Goal: Information Seeking & Learning: Understand process/instructions

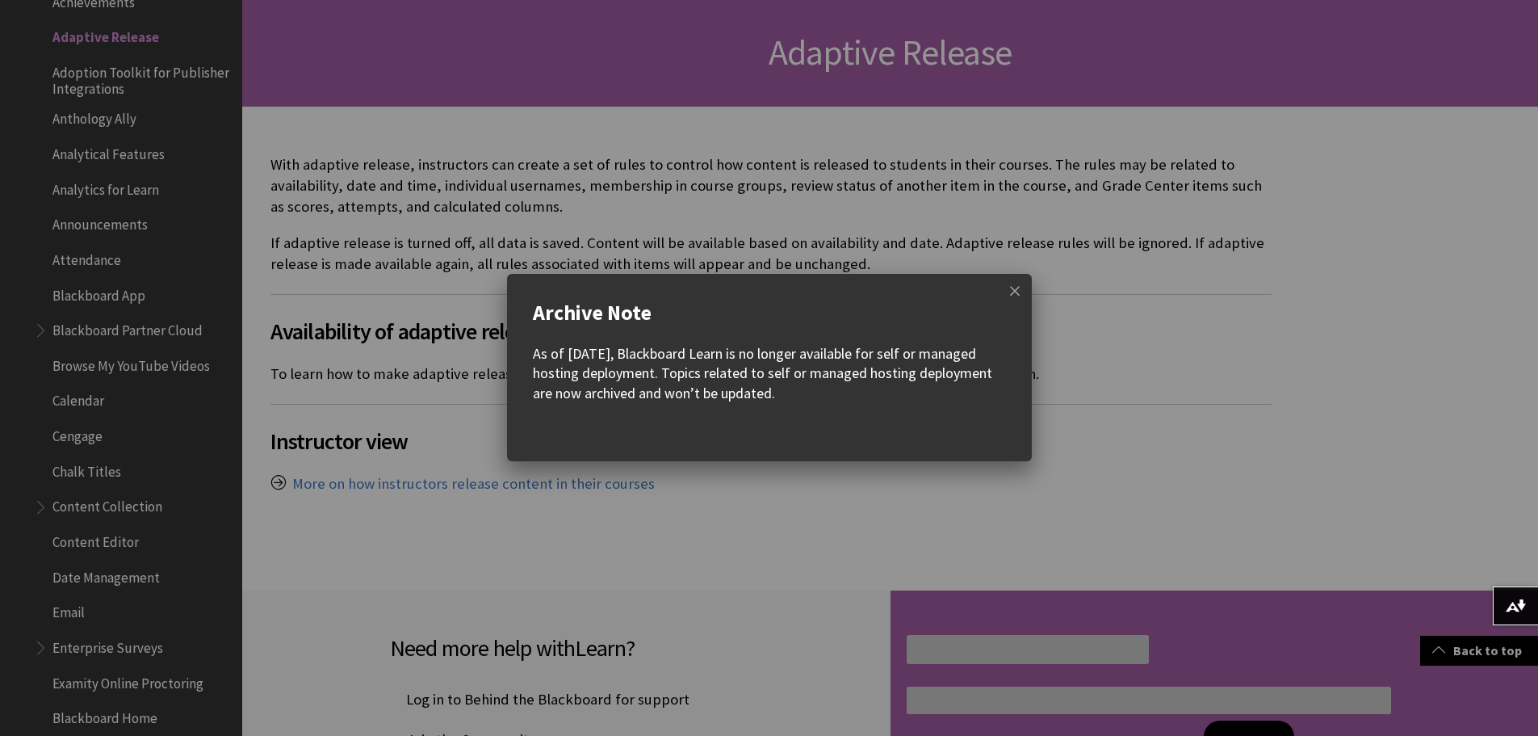
scroll to position [242, 0]
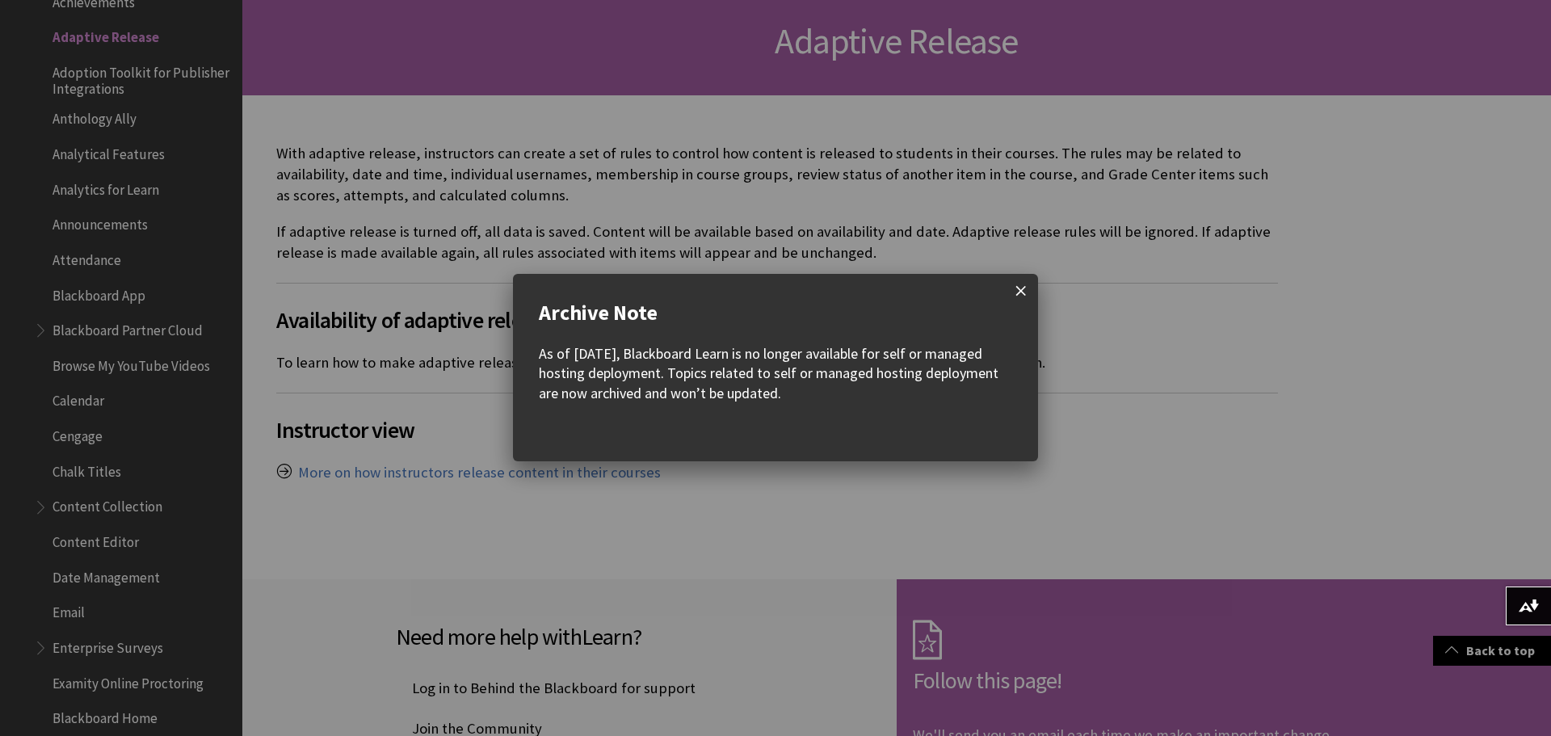
click at [1025, 275] on span at bounding box center [1021, 291] width 34 height 34
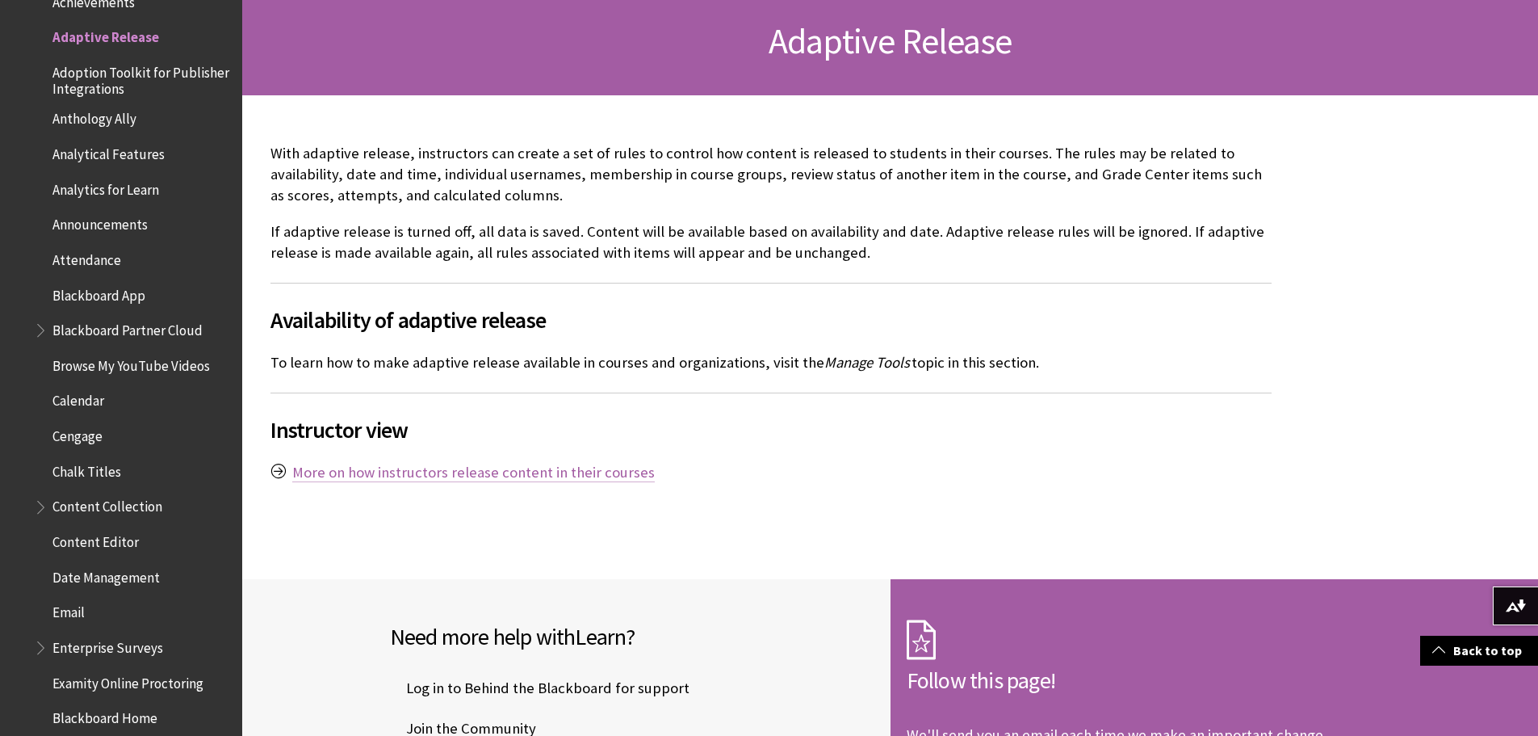
click at [618, 472] on link "More on how instructors release content in their courses" at bounding box center [473, 472] width 363 height 19
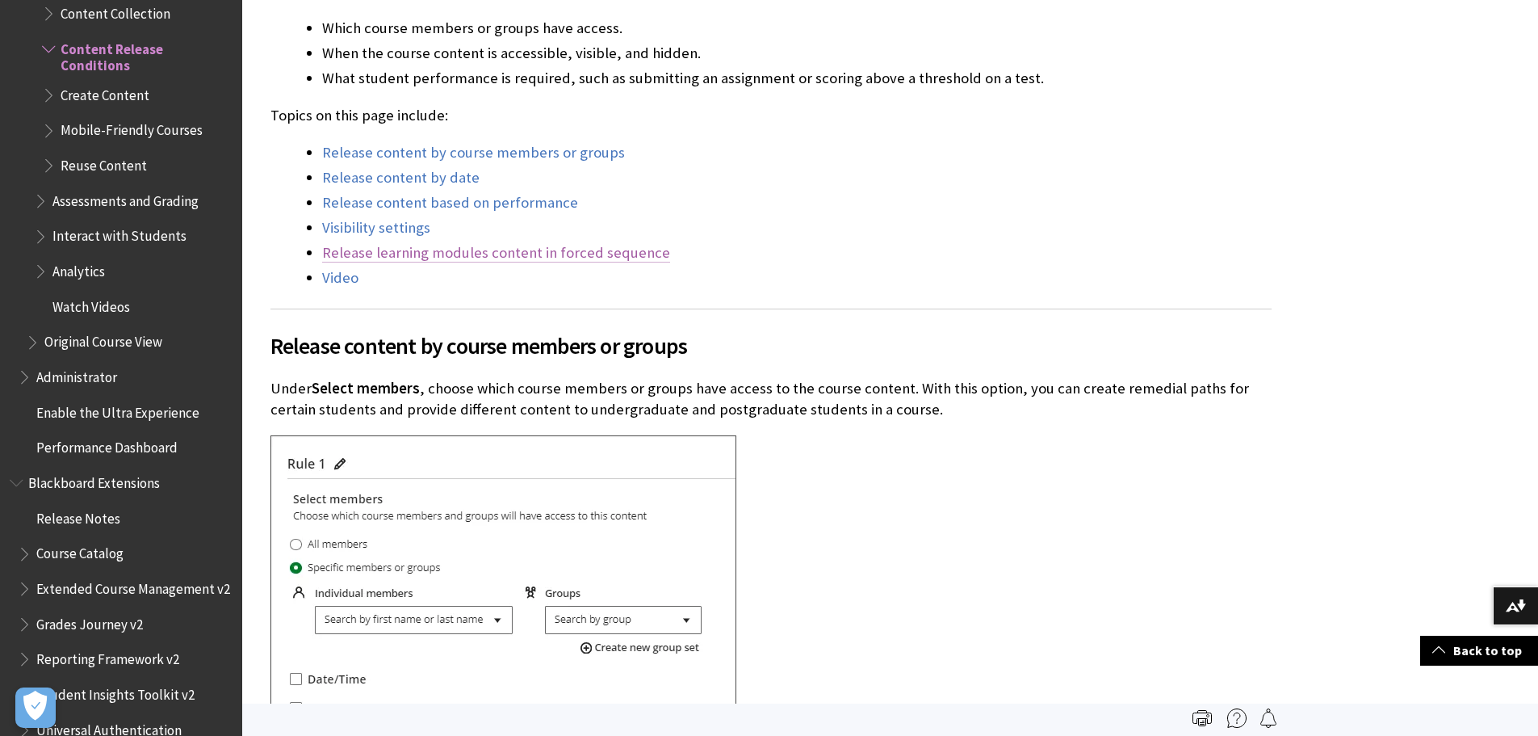
scroll to position [565, 0]
click at [552, 162] on link "Release content by course members or groups" at bounding box center [473, 154] width 303 height 19
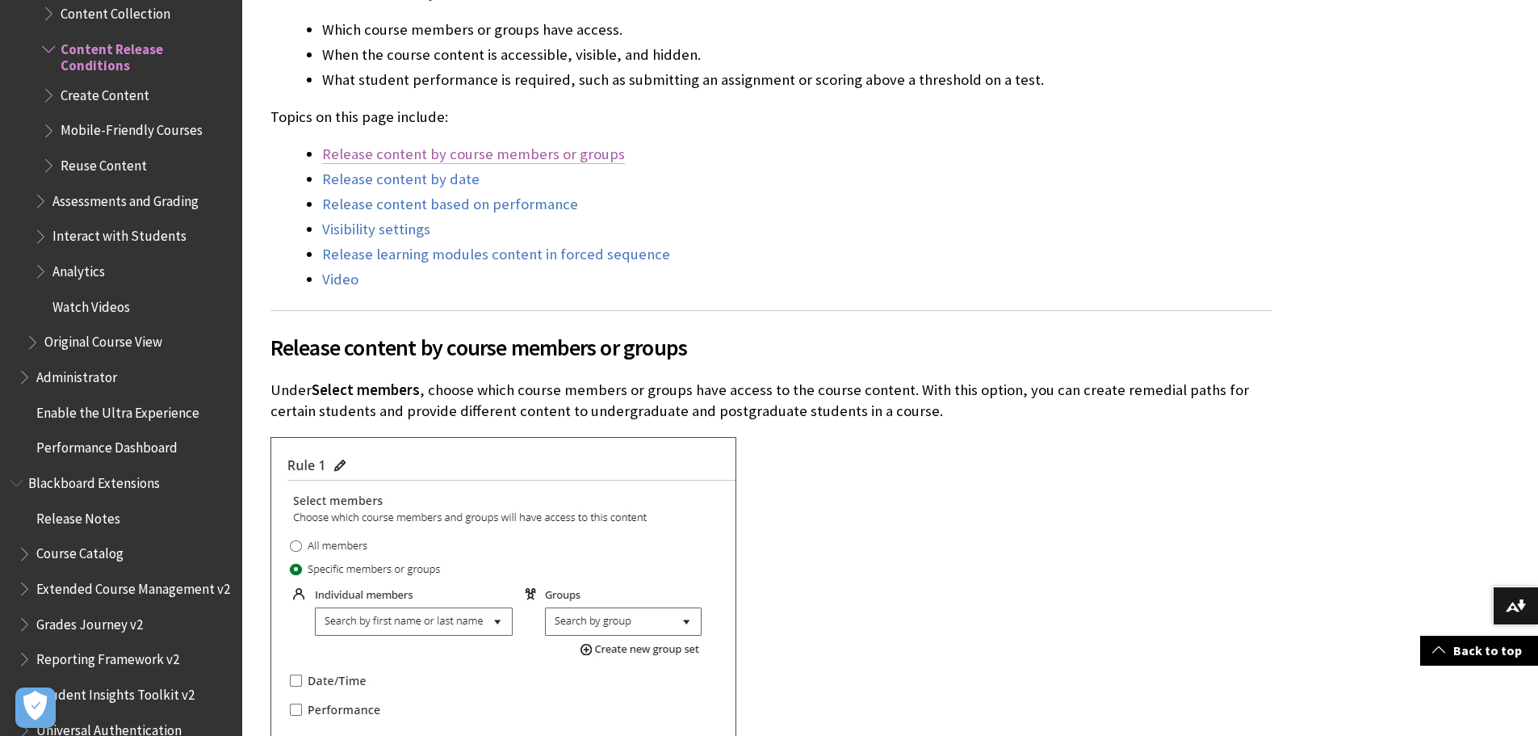
scroll to position [898, 0]
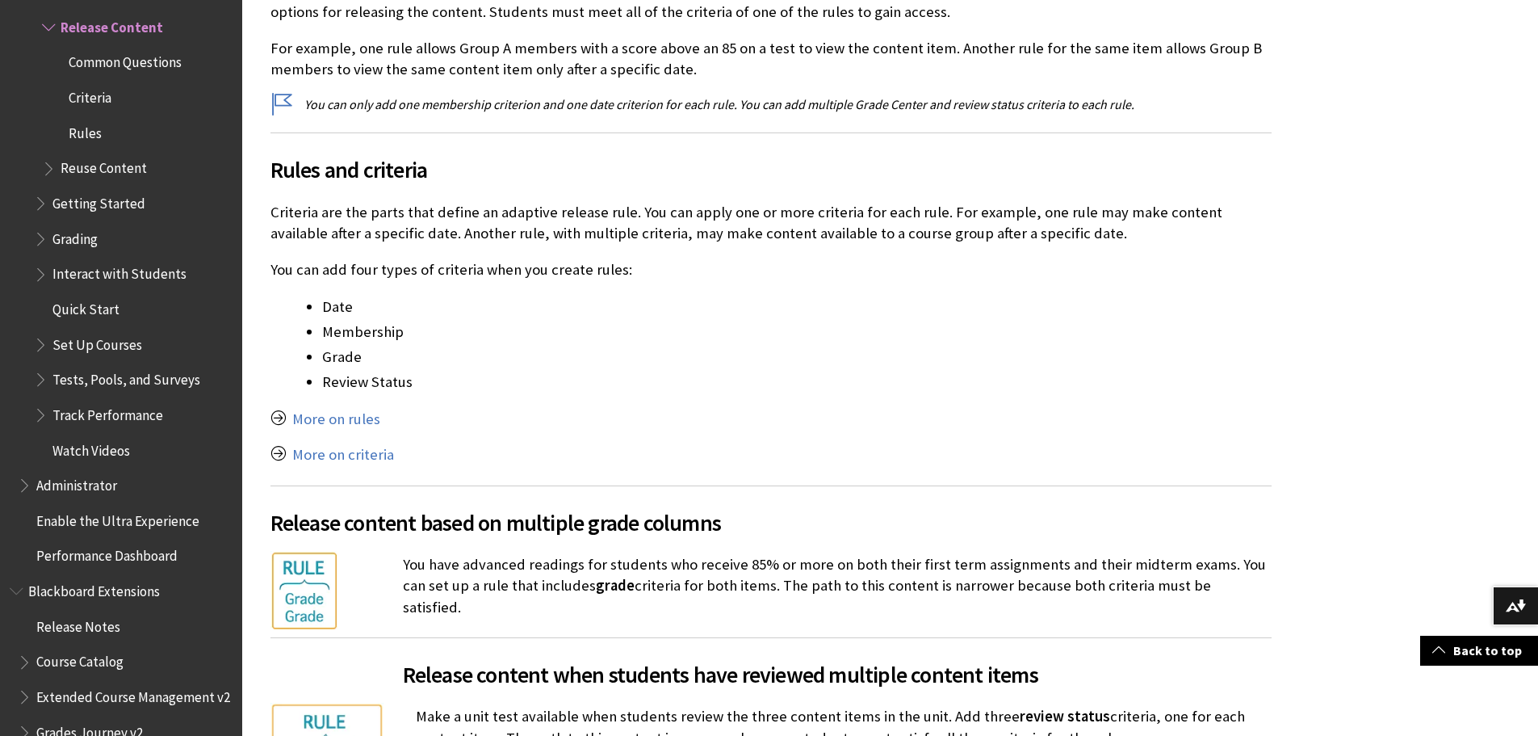
scroll to position [969, 0]
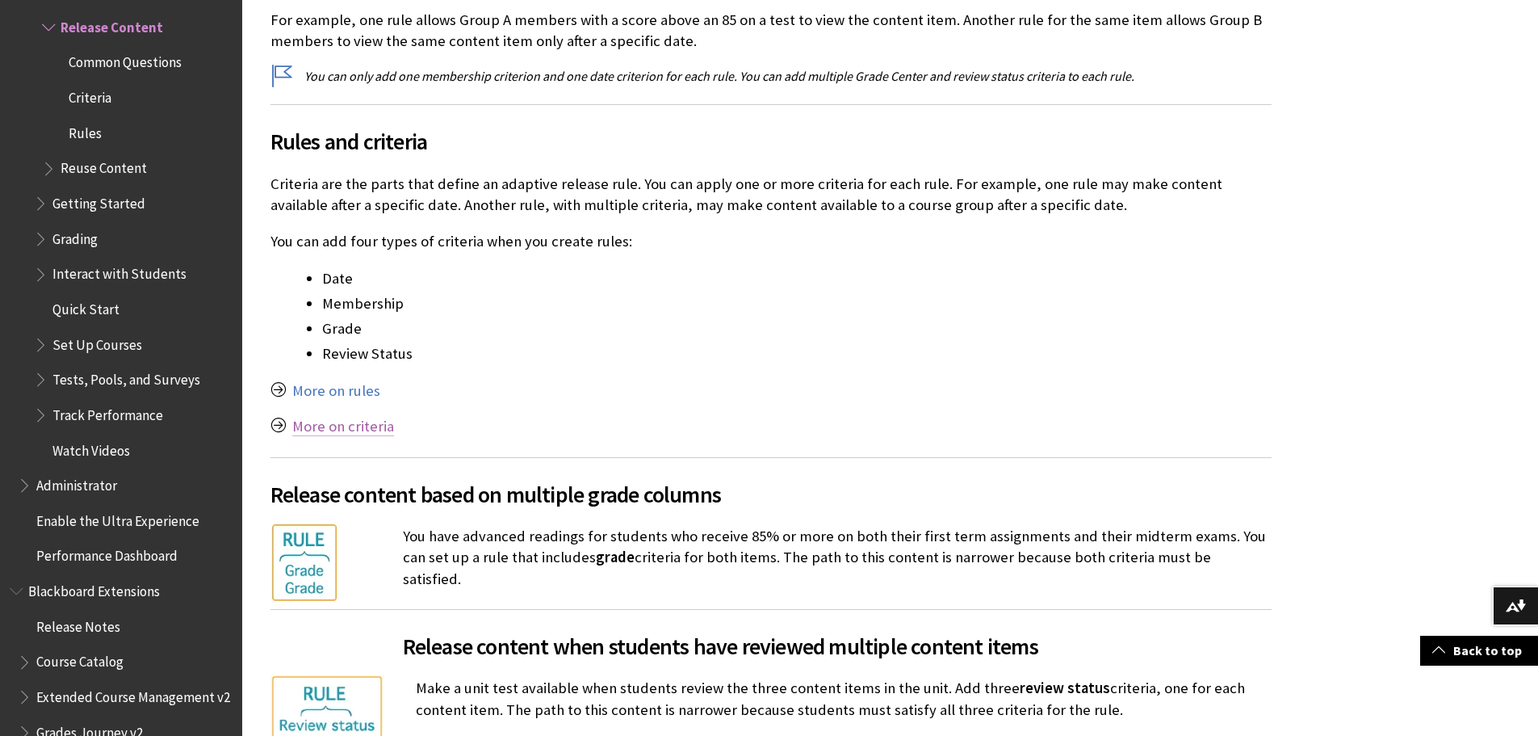
click at [355, 427] on link "More on criteria" at bounding box center [343, 426] width 102 height 19
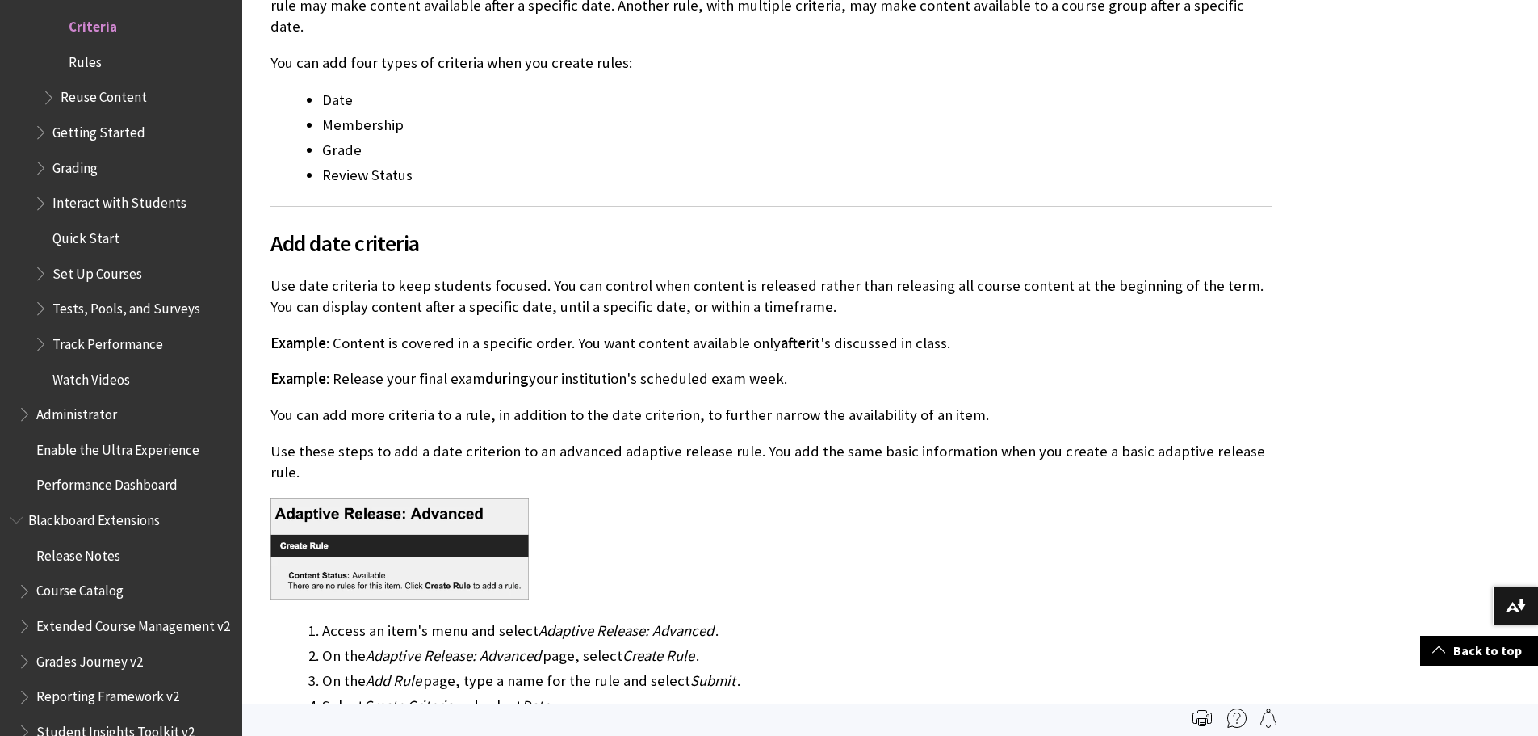
scroll to position [242, 0]
